Goal: Task Accomplishment & Management: Use online tool/utility

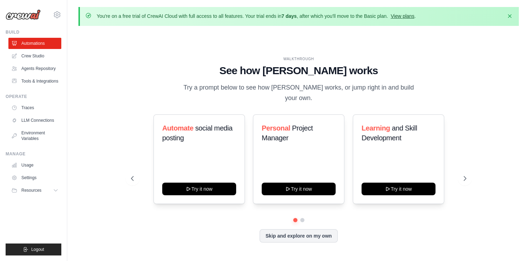
click at [410, 14] on link "View plans" at bounding box center [402, 16] width 23 height 6
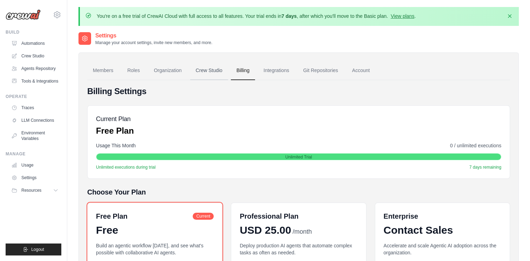
click at [213, 67] on link "Crew Studio" at bounding box center [209, 70] width 38 height 19
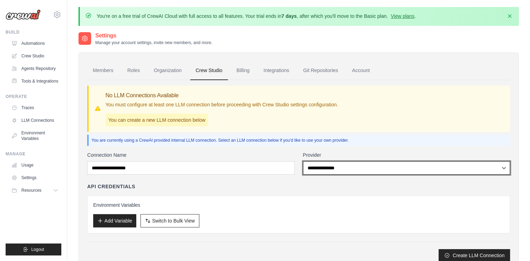
click at [340, 172] on select "**********" at bounding box center [406, 168] width 207 height 13
select select "******"
click at [303, 162] on select "**********" at bounding box center [406, 168] width 207 height 13
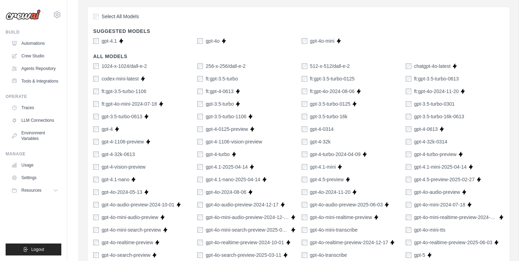
scroll to position [245, 0]
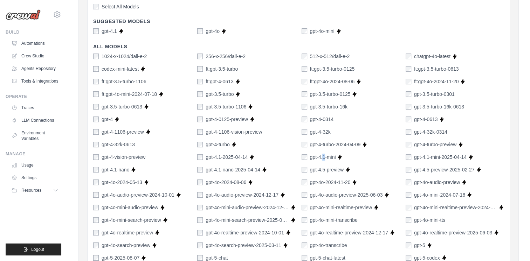
click at [323, 156] on label "gpt-4.1-mini" at bounding box center [323, 157] width 26 height 7
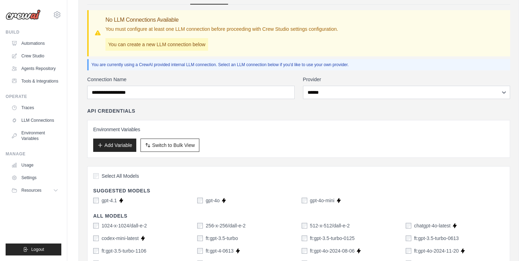
scroll to position [70, 0]
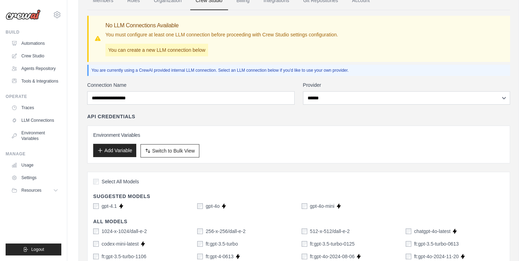
click at [122, 148] on button "Add Variable" at bounding box center [114, 150] width 43 height 13
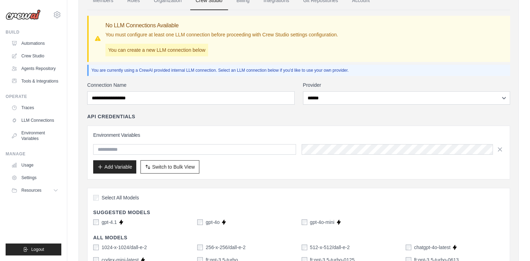
click at [172, 148] on input "text" at bounding box center [194, 149] width 203 height 11
type input "**********"
click at [293, 179] on div "**********" at bounding box center [298, 153] width 423 height 54
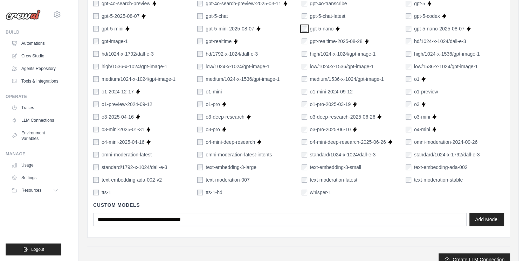
scroll to position [534, 0]
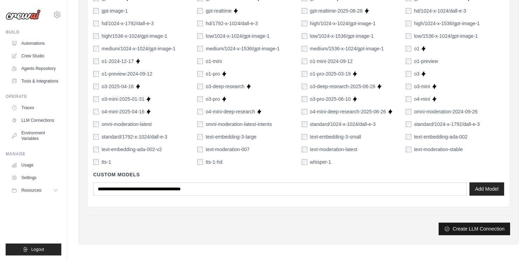
click at [471, 228] on button "Create LLM Connection" at bounding box center [474, 229] width 71 height 13
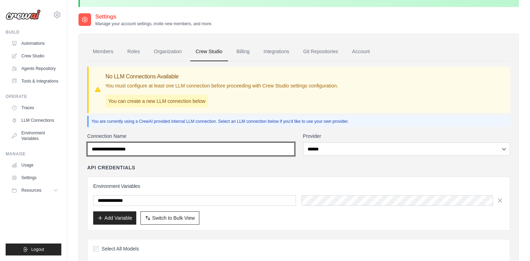
scroll to position [0, 0]
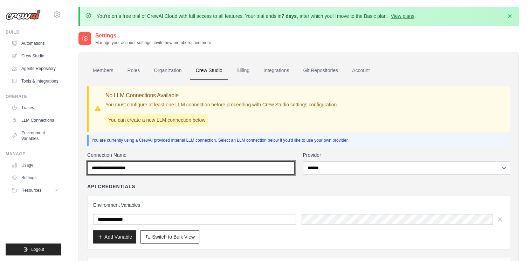
drag, startPoint x: 153, startPoint y: 166, endPoint x: 39, endPoint y: 150, distance: 115.4
type input "*"
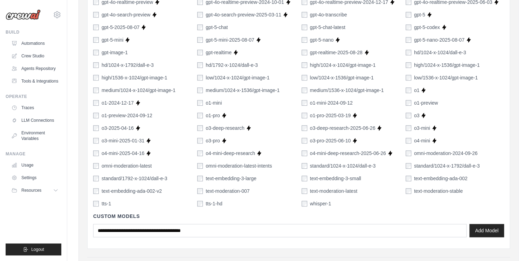
scroll to position [534, 0]
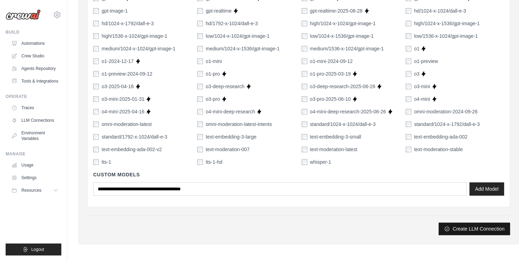
type input "******"
click at [455, 223] on button "Create LLM Connection" at bounding box center [474, 229] width 71 height 13
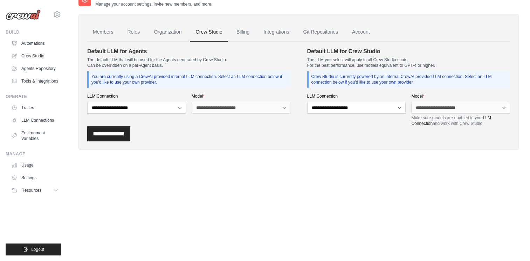
scroll to position [0, 0]
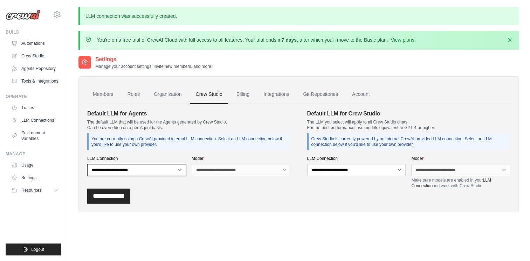
click at [170, 174] on select "**********" at bounding box center [136, 170] width 99 height 12
click at [141, 194] on div "**********" at bounding box center [298, 196] width 423 height 15
click at [121, 166] on select "**********" at bounding box center [136, 170] width 99 height 12
select select "******"
click at [87, 164] on select "**********" at bounding box center [136, 170] width 99 height 12
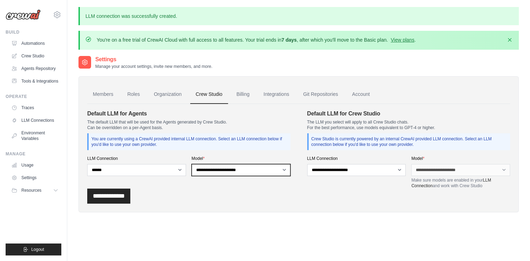
click at [239, 171] on select "**********" at bounding box center [241, 170] width 99 height 12
select select "**********"
click at [192, 164] on select "**********" at bounding box center [241, 170] width 99 height 12
click at [108, 199] on input "**********" at bounding box center [108, 196] width 43 height 15
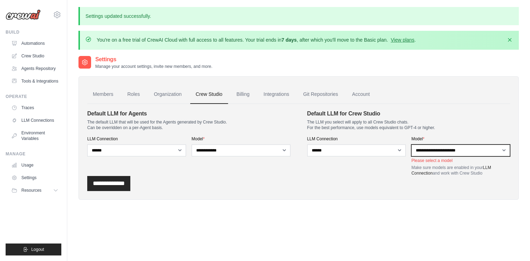
click at [446, 150] on select "**********" at bounding box center [460, 151] width 99 height 12
select select "**********"
click at [411, 145] on select "**********" at bounding box center [460, 151] width 99 height 12
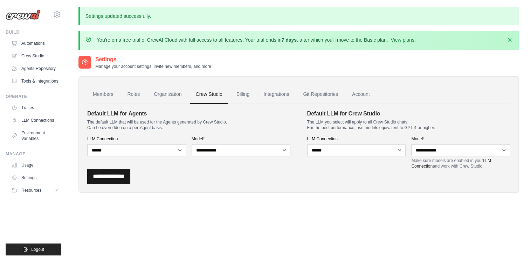
click at [115, 176] on input "**********" at bounding box center [108, 176] width 43 height 15
click at [108, 179] on input "**********" at bounding box center [108, 176] width 43 height 15
click at [28, 57] on link "Crew Studio" at bounding box center [35, 55] width 53 height 11
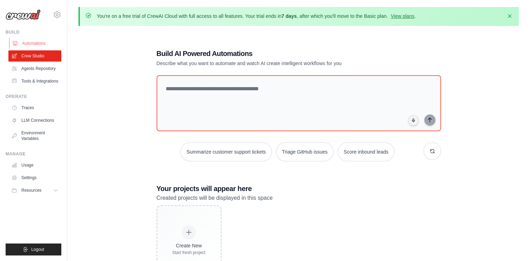
click at [25, 42] on link "Automations" at bounding box center [35, 43] width 53 height 11
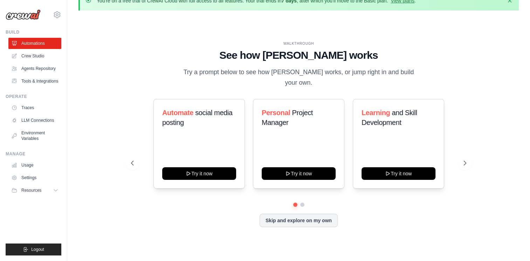
scroll to position [24, 0]
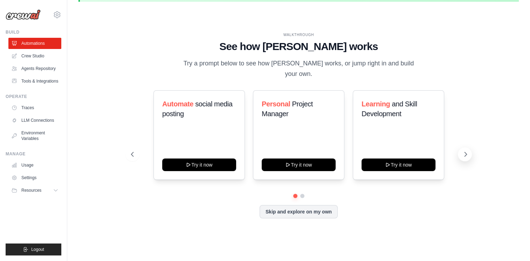
click at [468, 152] on icon at bounding box center [465, 154] width 7 height 7
click at [137, 150] on button at bounding box center [132, 155] width 14 height 14
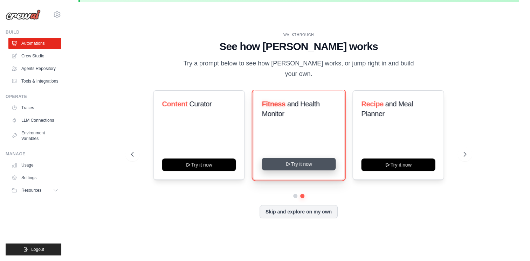
click at [299, 158] on button "Try it now" at bounding box center [299, 164] width 74 height 13
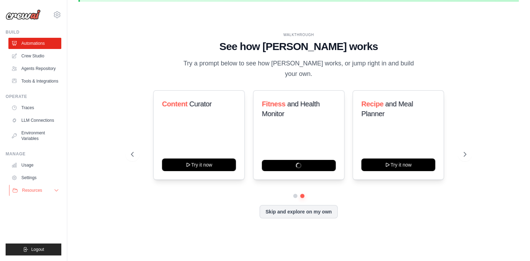
click at [50, 190] on button "Resources" at bounding box center [35, 190] width 53 height 11
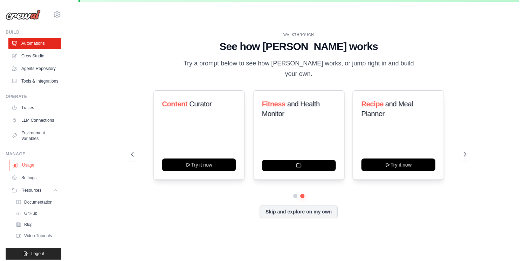
scroll to position [21, 0]
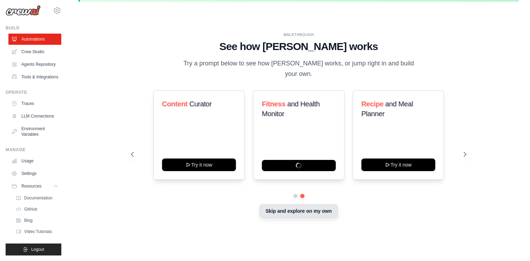
click at [325, 209] on button "Skip and explore on my own" at bounding box center [299, 211] width 78 height 13
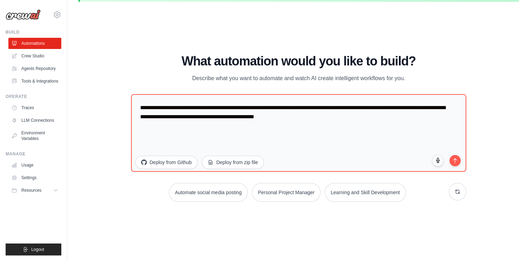
click at [26, 9] on img at bounding box center [23, 14] width 35 height 11
click at [25, 15] on img at bounding box center [23, 14] width 35 height 11
click at [39, 185] on button "Resources" at bounding box center [35, 190] width 53 height 11
click at [33, 205] on span "Documentation" at bounding box center [39, 203] width 28 height 6
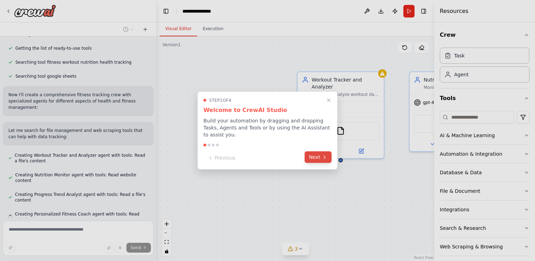
scroll to position [119, 0]
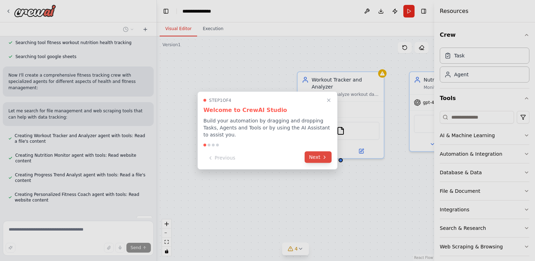
click at [317, 155] on button "Next" at bounding box center [318, 158] width 27 height 12
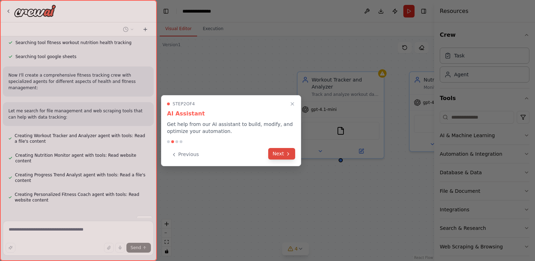
scroll to position [133, 0]
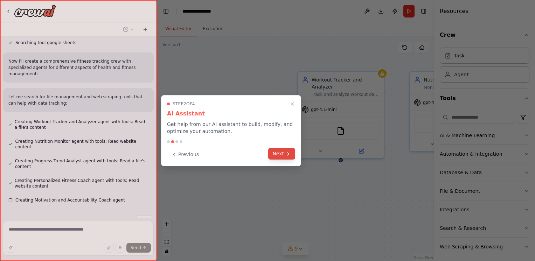
click at [276, 155] on button "Next" at bounding box center [281, 154] width 27 height 12
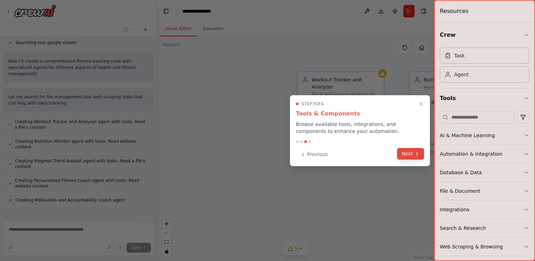
click at [404, 152] on button "Next" at bounding box center [410, 154] width 27 height 12
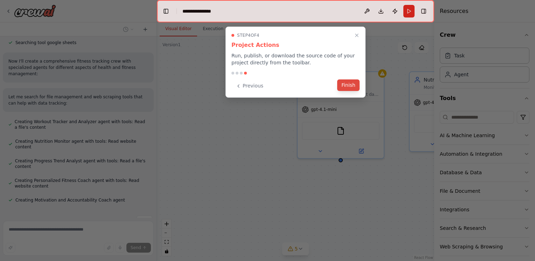
click at [345, 83] on button "Finish" at bounding box center [348, 86] width 22 height 12
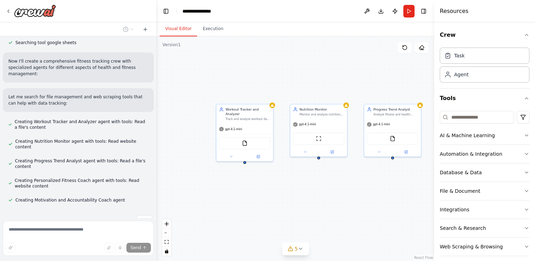
drag, startPoint x: 362, startPoint y: 197, endPoint x: 272, endPoint y: 188, distance: 89.8
click at [274, 196] on div "Workout Tracker and Analyzer Track and analyze workout data for {user_name}, in…" at bounding box center [296, 148] width 278 height 225
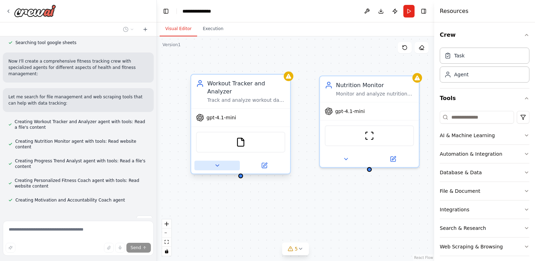
scroll to position [171, 0]
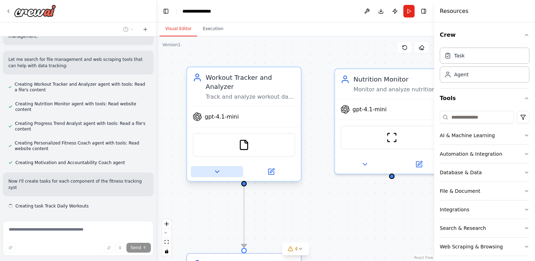
click at [221, 166] on button at bounding box center [217, 171] width 52 height 11
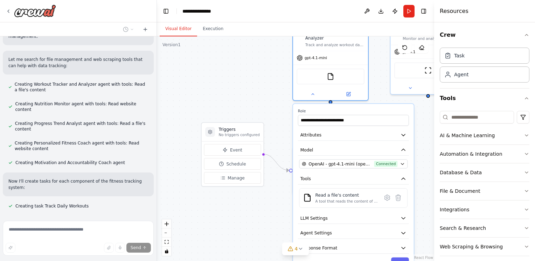
drag, startPoint x: 353, startPoint y: 210, endPoint x: 411, endPoint y: 173, distance: 69.0
click at [435, 170] on div "Set up a crew that tracks your workouts, monitors nutrition intake, analyzes pr…" at bounding box center [267, 130] width 535 height 261
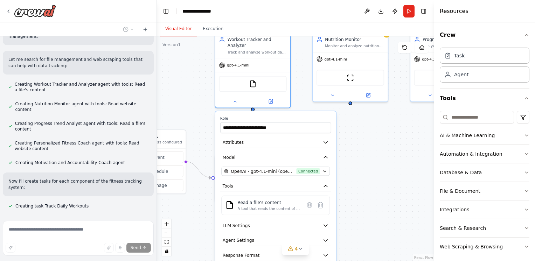
drag, startPoint x: 245, startPoint y: 209, endPoint x: 167, endPoint y: 218, distance: 78.3
click at [167, 218] on div ".deletable-edge-delete-btn { width: 20px; height: 20px; border: 0px solid #ffff…" at bounding box center [296, 148] width 278 height 225
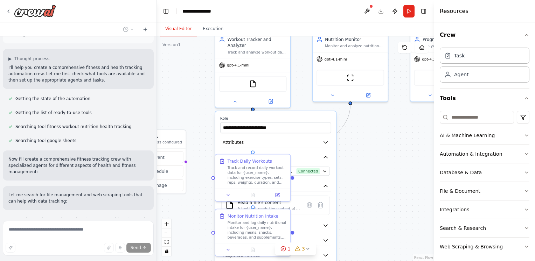
scroll to position [199, 0]
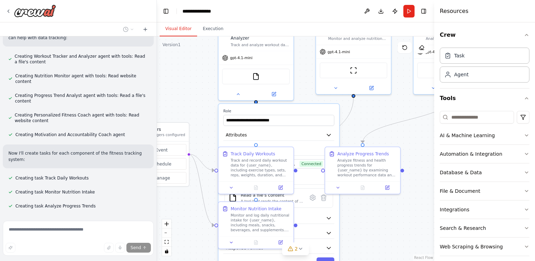
drag, startPoint x: 364, startPoint y: 232, endPoint x: 375, endPoint y: 204, distance: 30.1
click at [376, 206] on div ".deletable-edge-delete-btn { width: 20px; height: 20px; border: 0px solid #ffff…" at bounding box center [296, 148] width 278 height 225
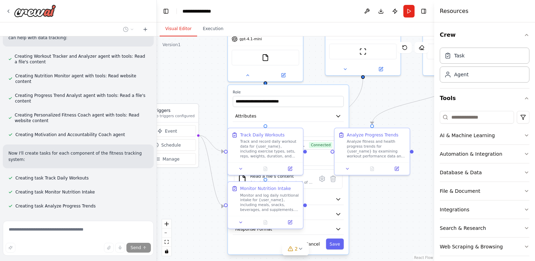
scroll to position [213, 0]
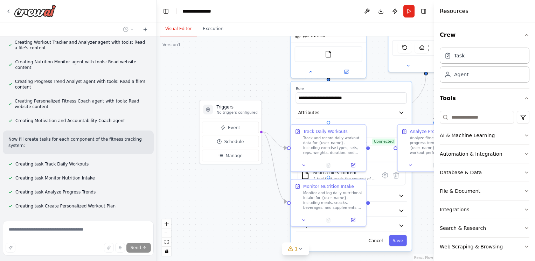
drag, startPoint x: 193, startPoint y: 194, endPoint x: 256, endPoint y: 190, distance: 62.5
click at [256, 190] on div ".deletable-edge-delete-btn { width: 20px; height: 20px; border: 0px solid #ffff…" at bounding box center [296, 148] width 278 height 225
click at [243, 128] on button "Event" at bounding box center [230, 128] width 57 height 12
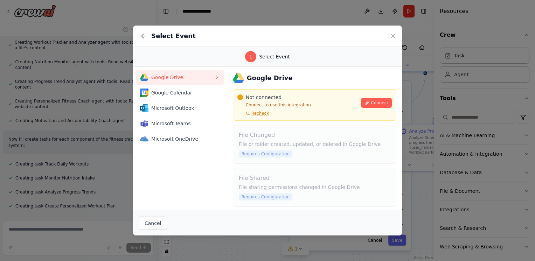
scroll to position [227, 0]
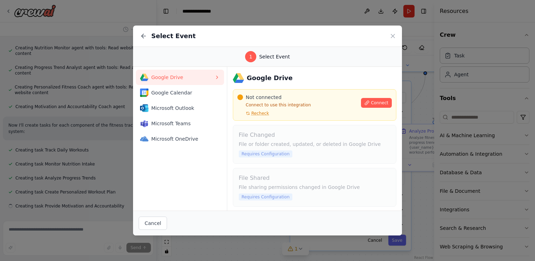
click at [395, 30] on div "Select Event" at bounding box center [267, 36] width 269 height 21
click at [393, 36] on icon at bounding box center [393, 36] width 4 height 4
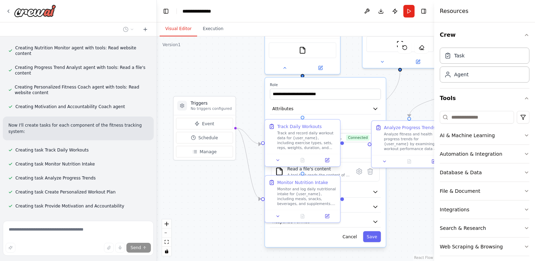
drag, startPoint x: 233, startPoint y: 183, endPoint x: 270, endPoint y: 134, distance: 61.4
click at [213, 183] on div ".deletable-edge-delete-btn { width: 20px; height: 20px; border: 0px solid #ffff…" at bounding box center [296, 148] width 278 height 225
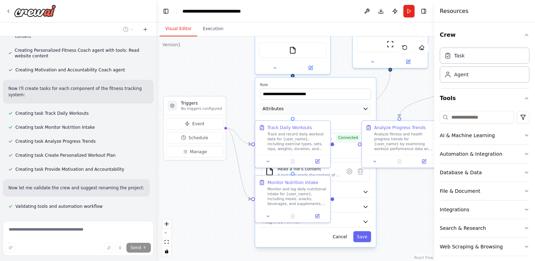
scroll to position [278, 0]
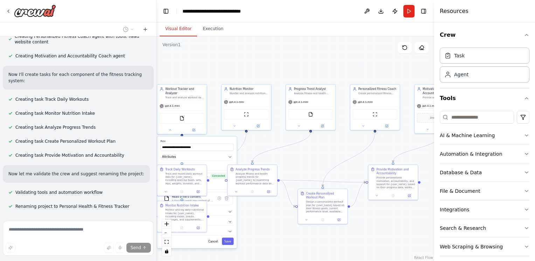
drag, startPoint x: 379, startPoint y: 197, endPoint x: 246, endPoint y: 224, distance: 135.1
click at [246, 224] on div ".deletable-edge-delete-btn { width: 20px; height: 20px; border: 0px solid #ffff…" at bounding box center [296, 148] width 278 height 225
drag, startPoint x: 354, startPoint y: 203, endPoint x: 234, endPoint y: 187, distance: 120.9
click at [234, 187] on div ".deletable-edge-delete-btn { width: 20px; height: 20px; border: 0px solid #ffff…" at bounding box center [155, 128] width 159 height 129
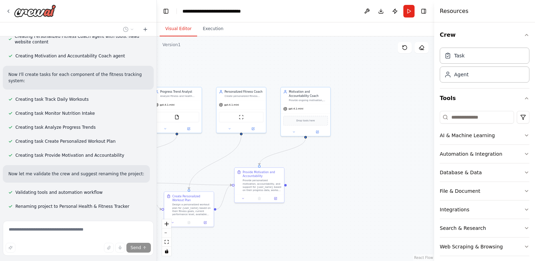
drag, startPoint x: 350, startPoint y: 155, endPoint x: 216, endPoint y: 158, distance: 133.9
click at [216, 158] on div ".deletable-edge-delete-btn { width: 20px; height: 20px; border: 0px solid #ffff…" at bounding box center [296, 148] width 278 height 225
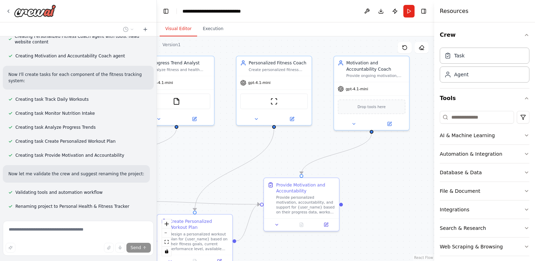
drag, startPoint x: 275, startPoint y: 152, endPoint x: 340, endPoint y: 145, distance: 65.8
click at [340, 145] on div ".deletable-edge-delete-btn { width: 20px; height: 20px; border: 0px solid #ffff…" at bounding box center [296, 148] width 278 height 225
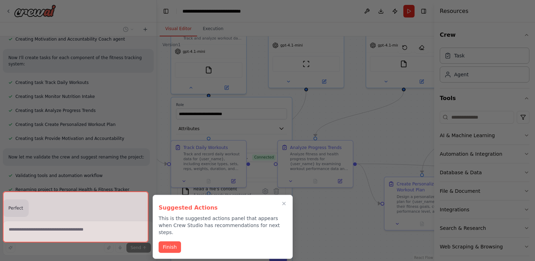
drag, startPoint x: 235, startPoint y: 162, endPoint x: 456, endPoint y: 128, distance: 223.3
click at [478, 124] on div "Set up a crew that tracks your workouts, monitors nutrition intake, analyzes pr…" at bounding box center [267, 130] width 535 height 261
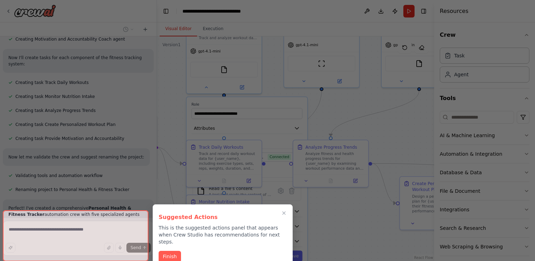
click at [173, 251] on button "Finish" at bounding box center [170, 257] width 22 height 12
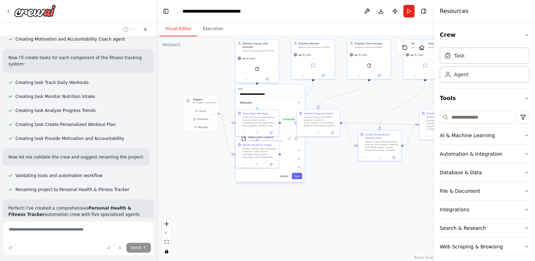
drag, startPoint x: 219, startPoint y: 194, endPoint x: 203, endPoint y: 134, distance: 62.6
click at [203, 133] on div ".deletable-edge-delete-btn { width: 20px; height: 20px; border: 0px solid #ffff…" at bounding box center [296, 148] width 278 height 225
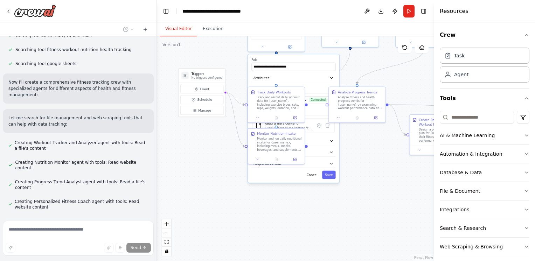
scroll to position [50, 0]
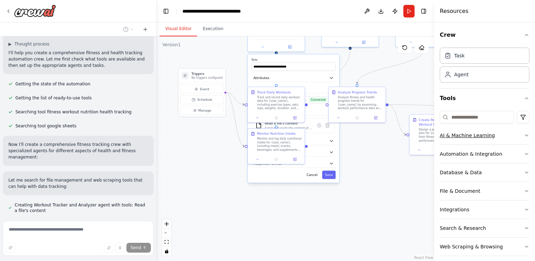
click at [504, 140] on button "AI & Machine Learning" at bounding box center [485, 136] width 90 height 18
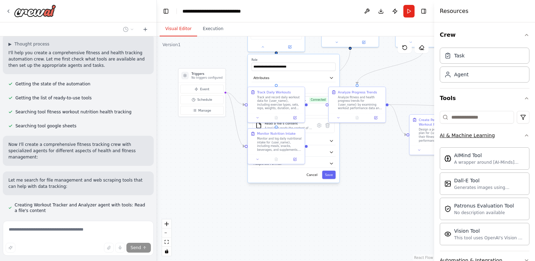
click at [505, 139] on button "AI & Machine Learning" at bounding box center [485, 136] width 90 height 18
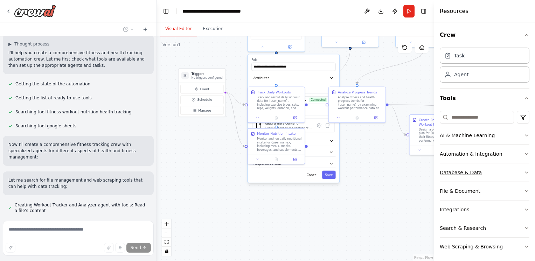
click at [485, 169] on button "Database & Data" at bounding box center [485, 173] width 90 height 18
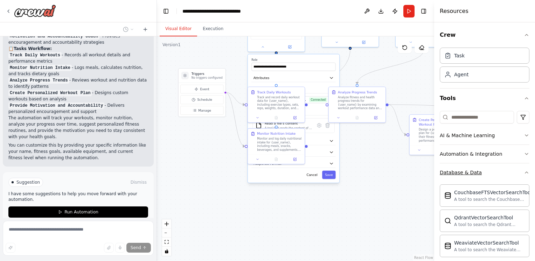
scroll to position [70, 0]
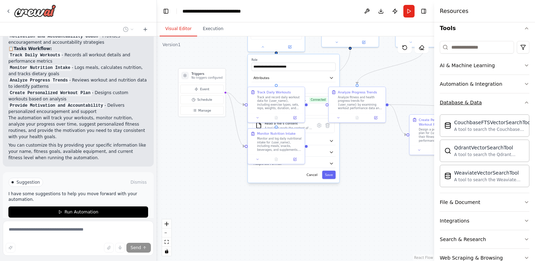
click at [472, 105] on div "Database & Data" at bounding box center [461, 102] width 42 height 7
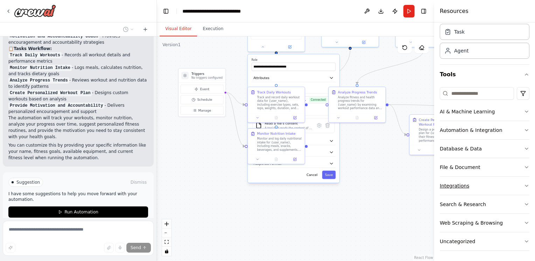
click at [469, 184] on button "Integrations" at bounding box center [485, 186] width 90 height 18
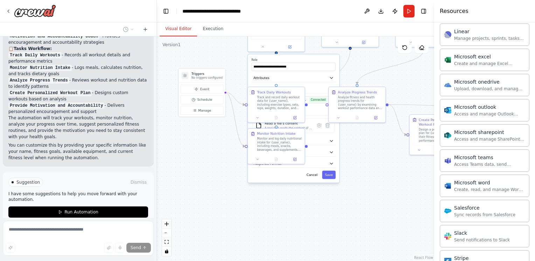
scroll to position [431, 0]
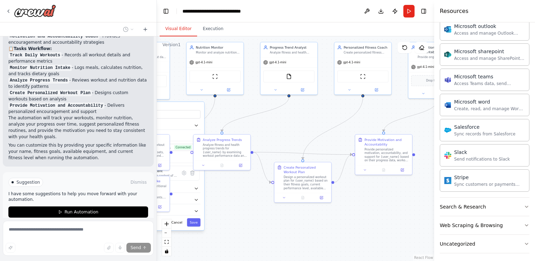
drag, startPoint x: 389, startPoint y: 179, endPoint x: 263, endPoint y: 218, distance: 131.4
click at [260, 222] on div ".deletable-edge-delete-btn { width: 20px; height: 20px; border: 0px solid #ffff…" at bounding box center [296, 148] width 278 height 225
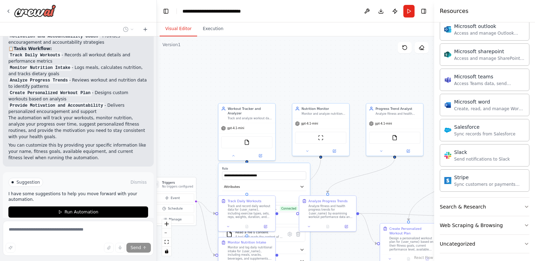
drag, startPoint x: 308, startPoint y: 151, endPoint x: 208, endPoint y: 87, distance: 119.0
click at [377, 180] on div ".deletable-edge-delete-btn { width: 20px; height: 20px; border: 0px solid #ffff…" at bounding box center [296, 148] width 278 height 225
click at [26, 8] on img at bounding box center [35, 11] width 42 height 13
